Goal: Task Accomplishment & Management: Use online tool/utility

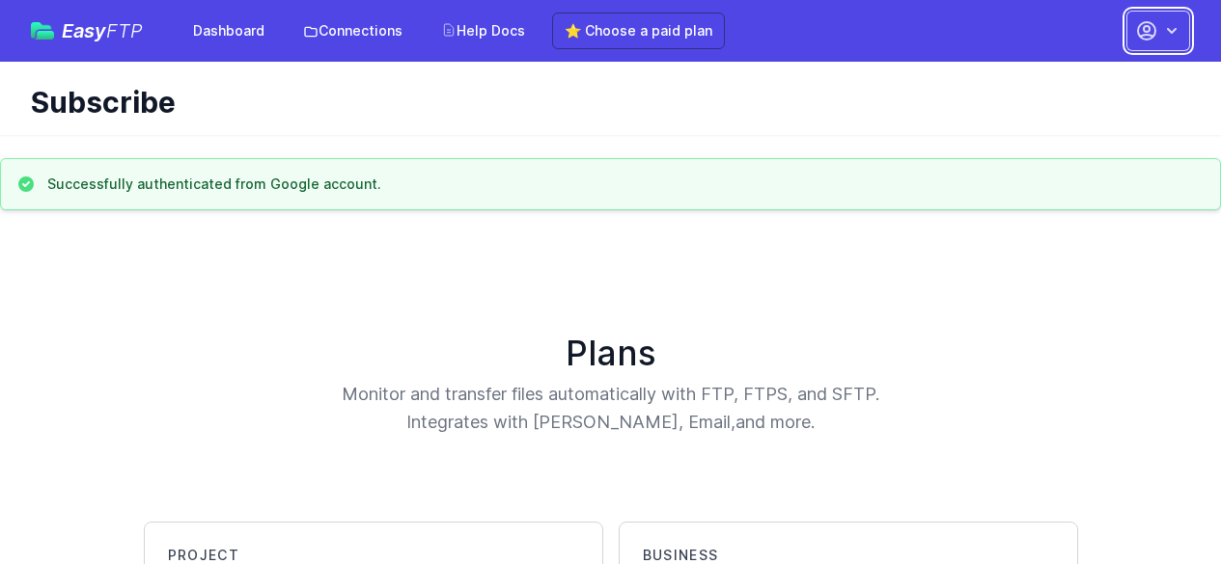
click at [1174, 29] on icon "button" at bounding box center [1172, 31] width 10 height 6
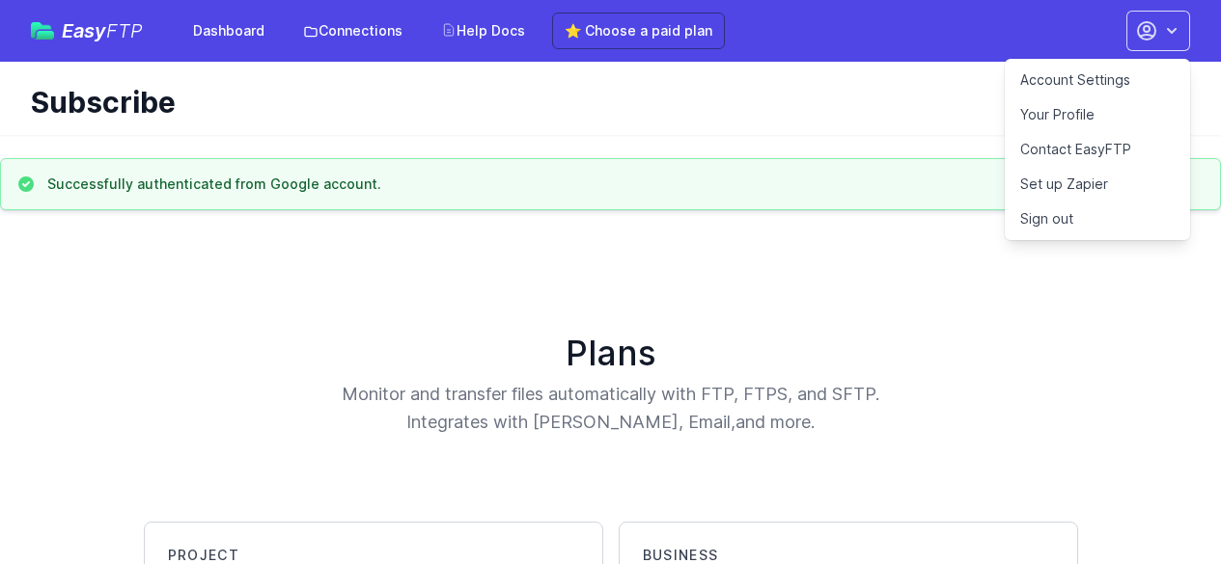
click at [613, 86] on h1 "Subscribe" at bounding box center [602, 102] width 1143 height 35
click at [334, 24] on link "Connections" at bounding box center [352, 31] width 123 height 35
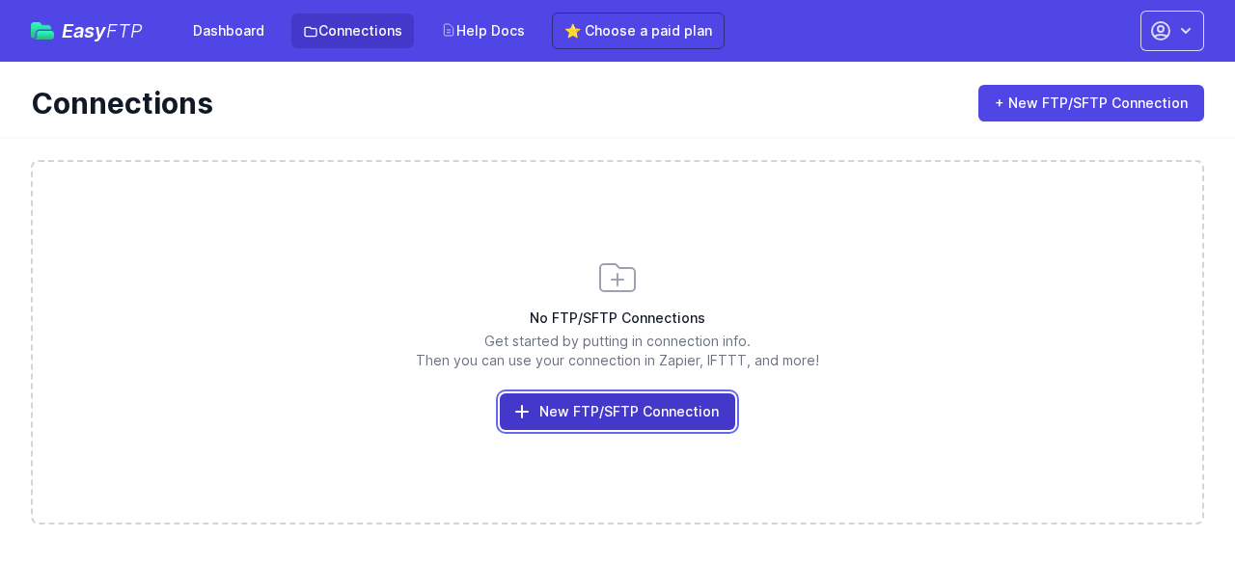
click at [592, 405] on link "New FTP/SFTP Connection" at bounding box center [617, 412] width 235 height 37
